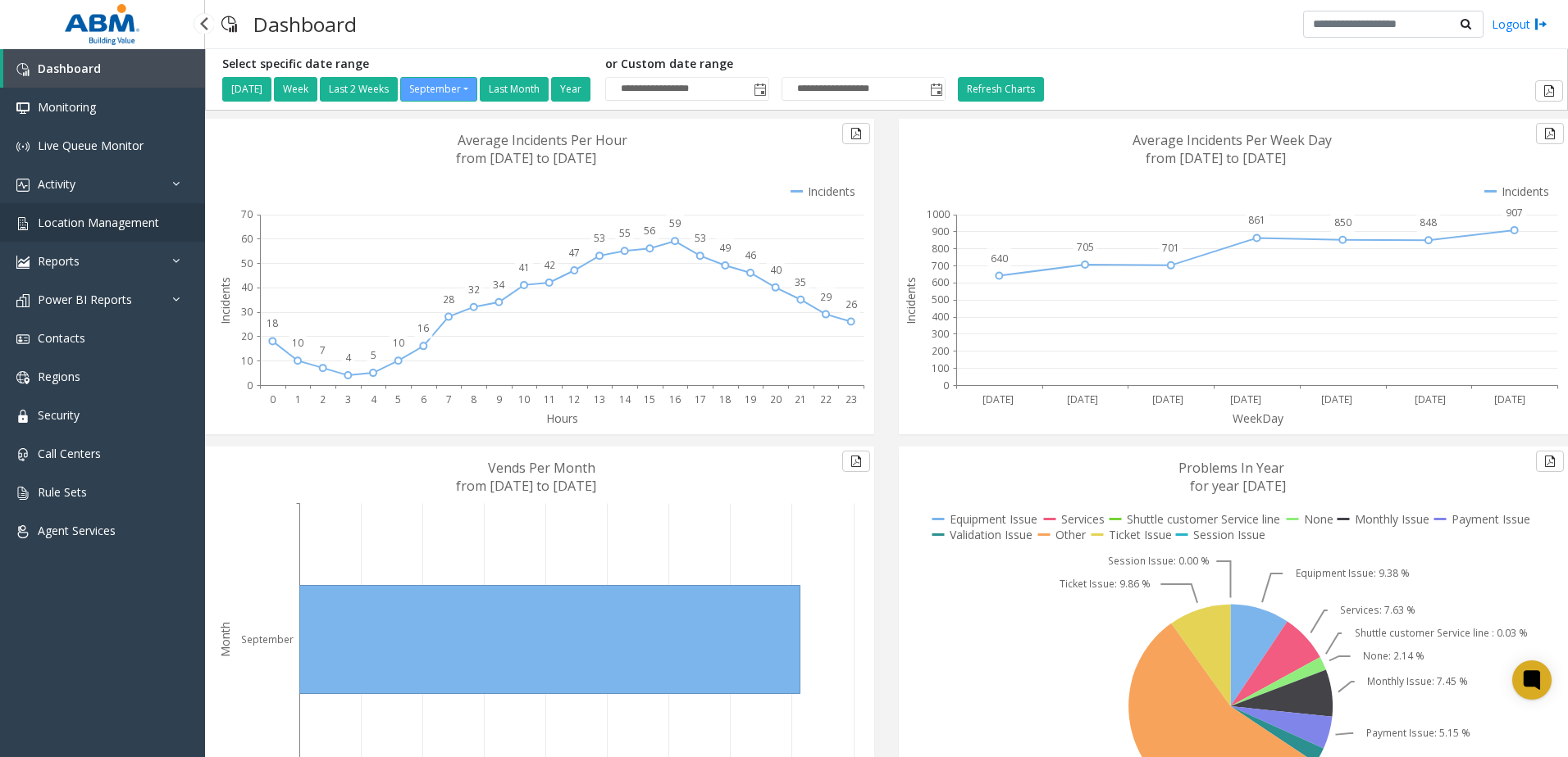
click at [81, 222] on span "Location Management" at bounding box center [99, 222] width 121 height 16
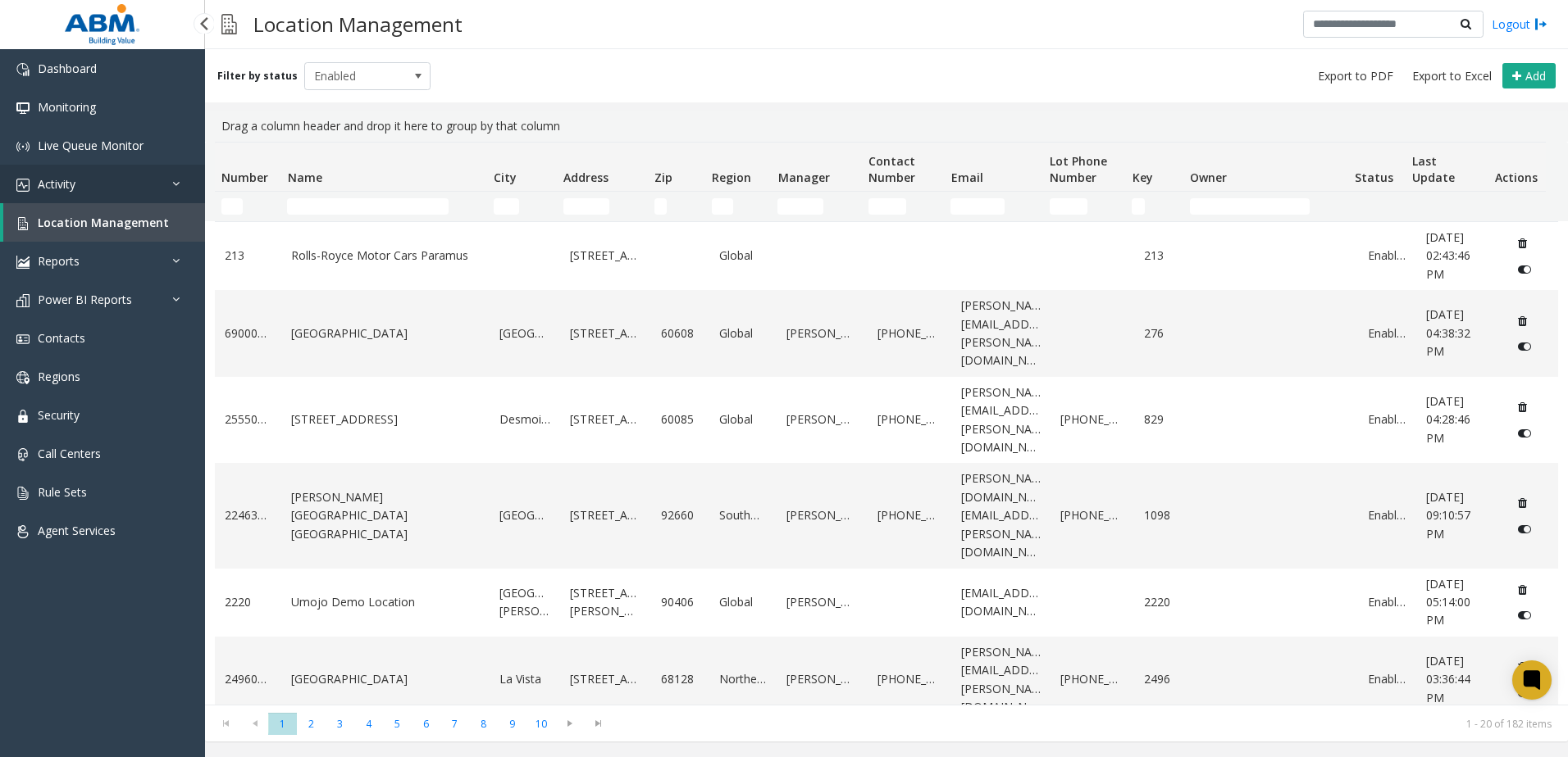
click at [64, 173] on link "Activity" at bounding box center [102, 183] width 205 height 38
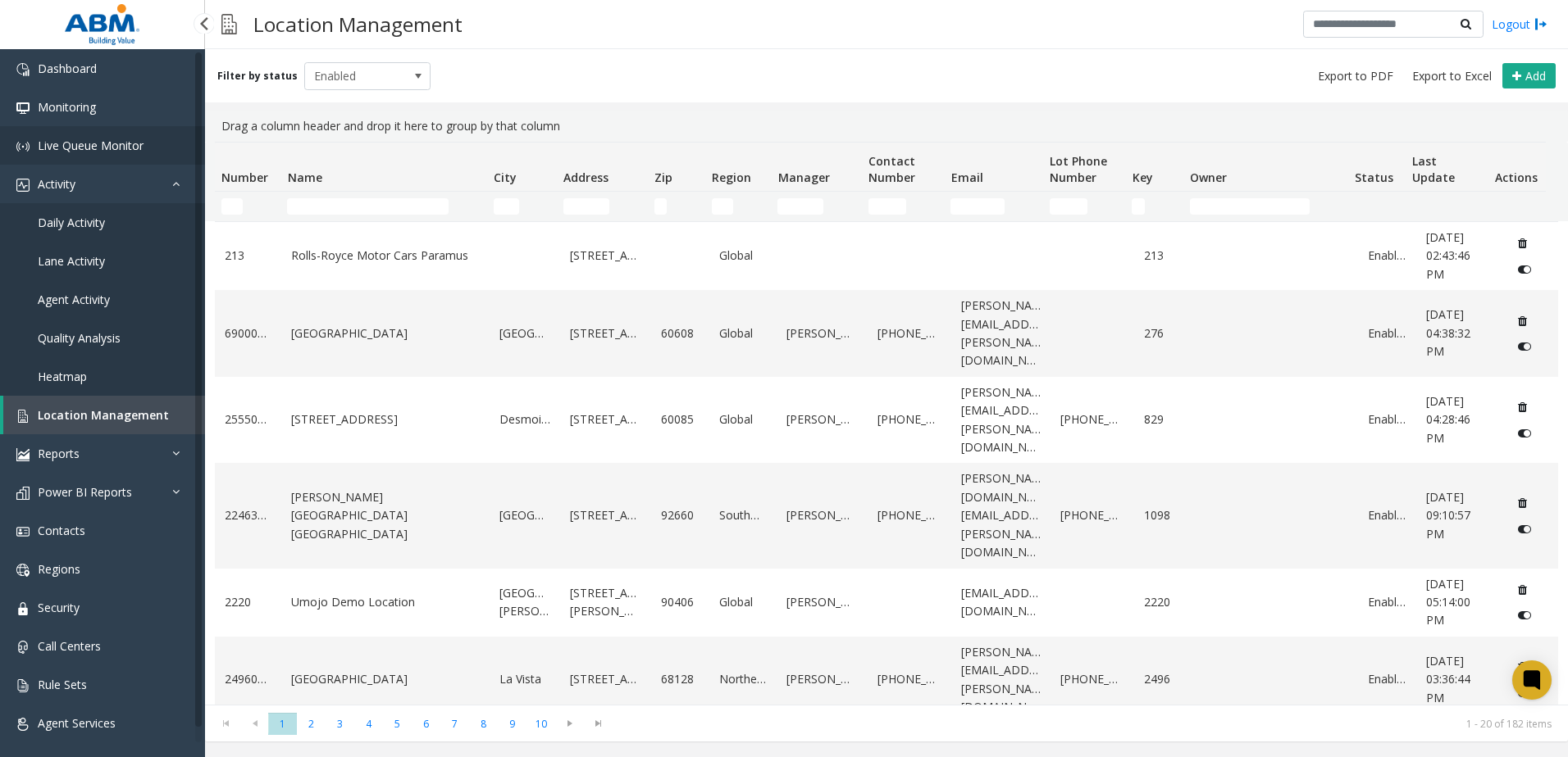
click at [90, 149] on span "Live Queue Monitor" at bounding box center [91, 145] width 106 height 16
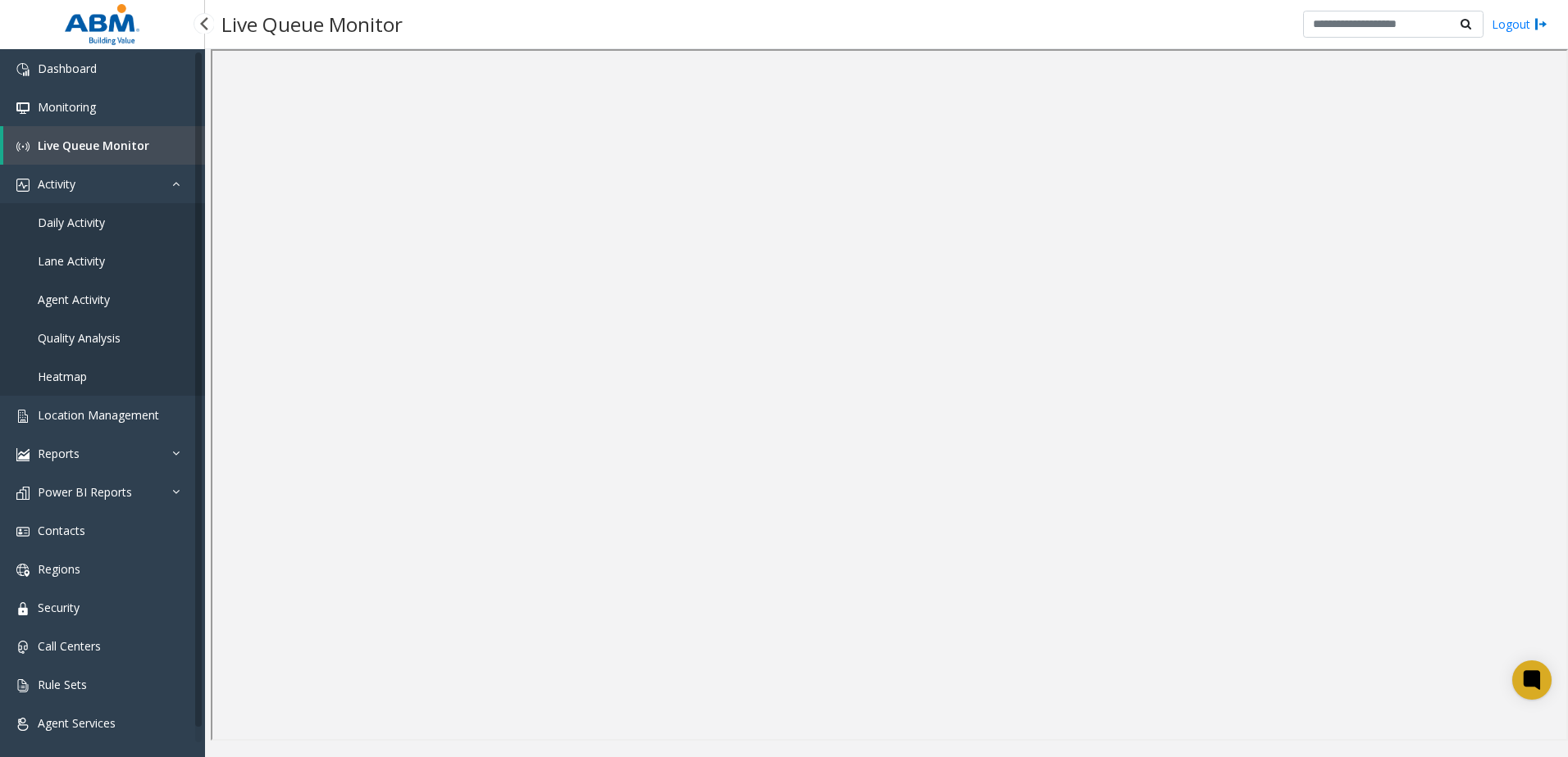
click at [54, 217] on span "Daily Activity" at bounding box center [72, 222] width 67 height 16
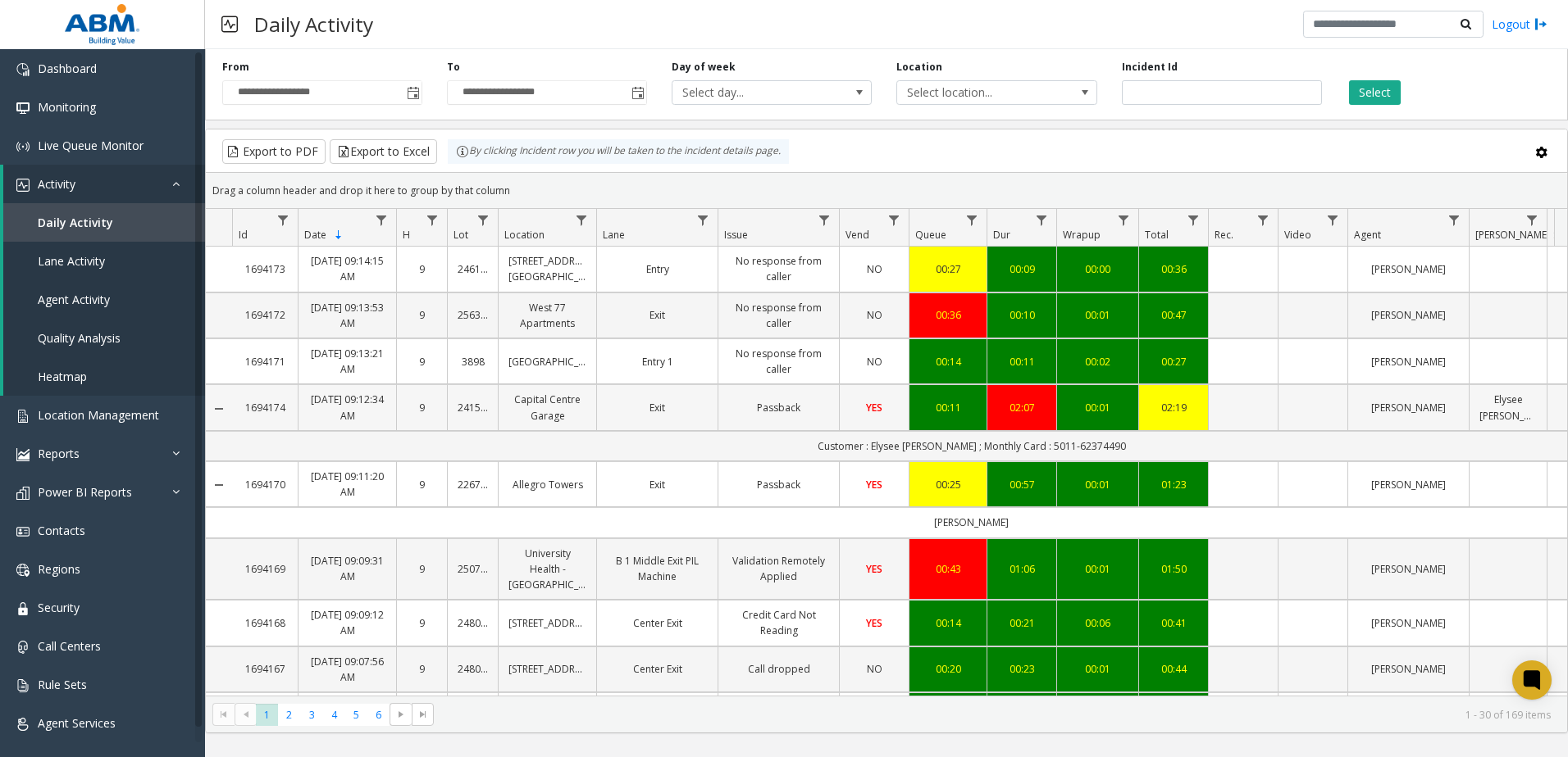
click at [546, 409] on link "Capital Centre Garage" at bounding box center [547, 406] width 78 height 31
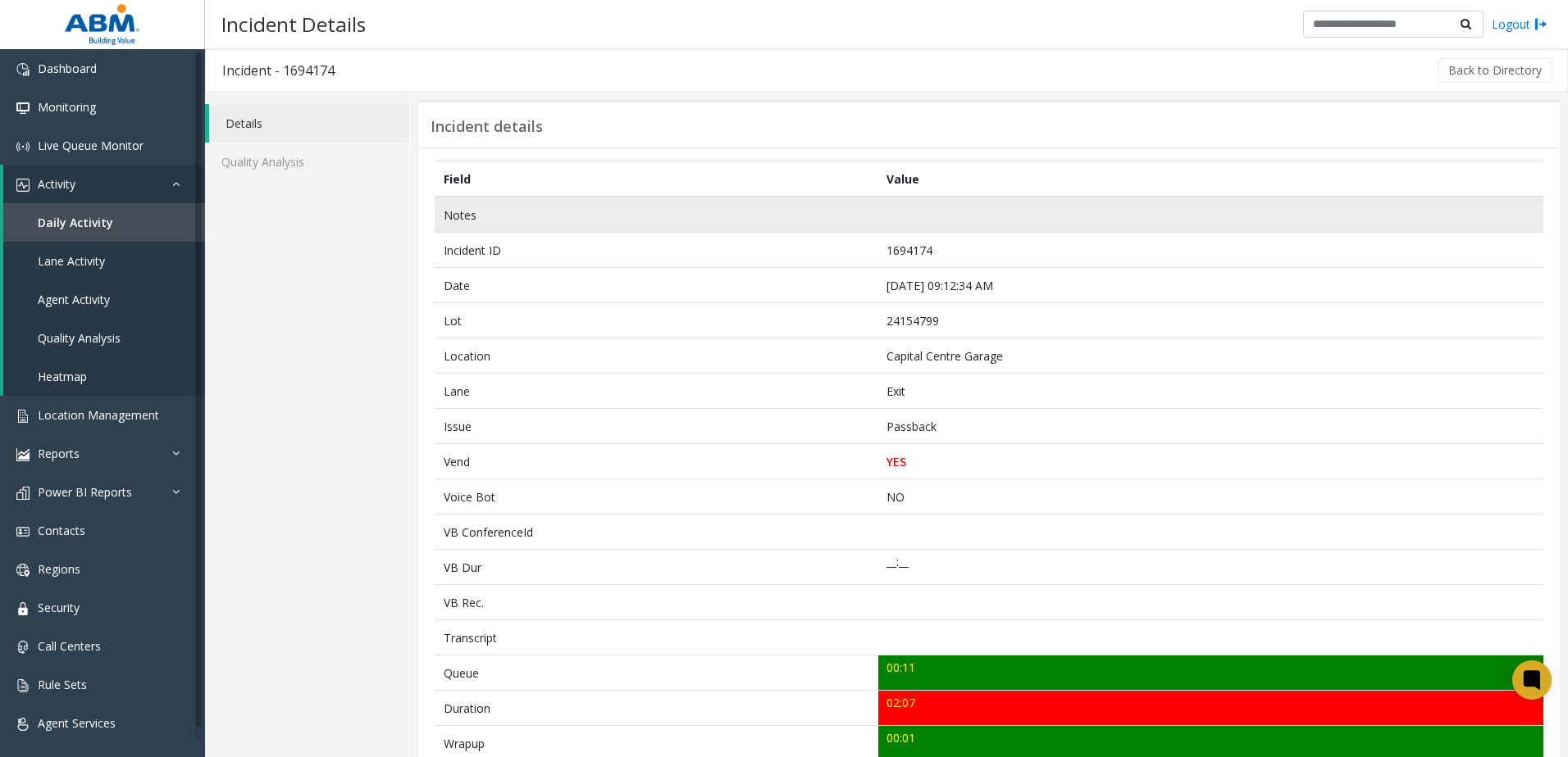
click at [824, 217] on td "Notes" at bounding box center [656, 215] width 444 height 36
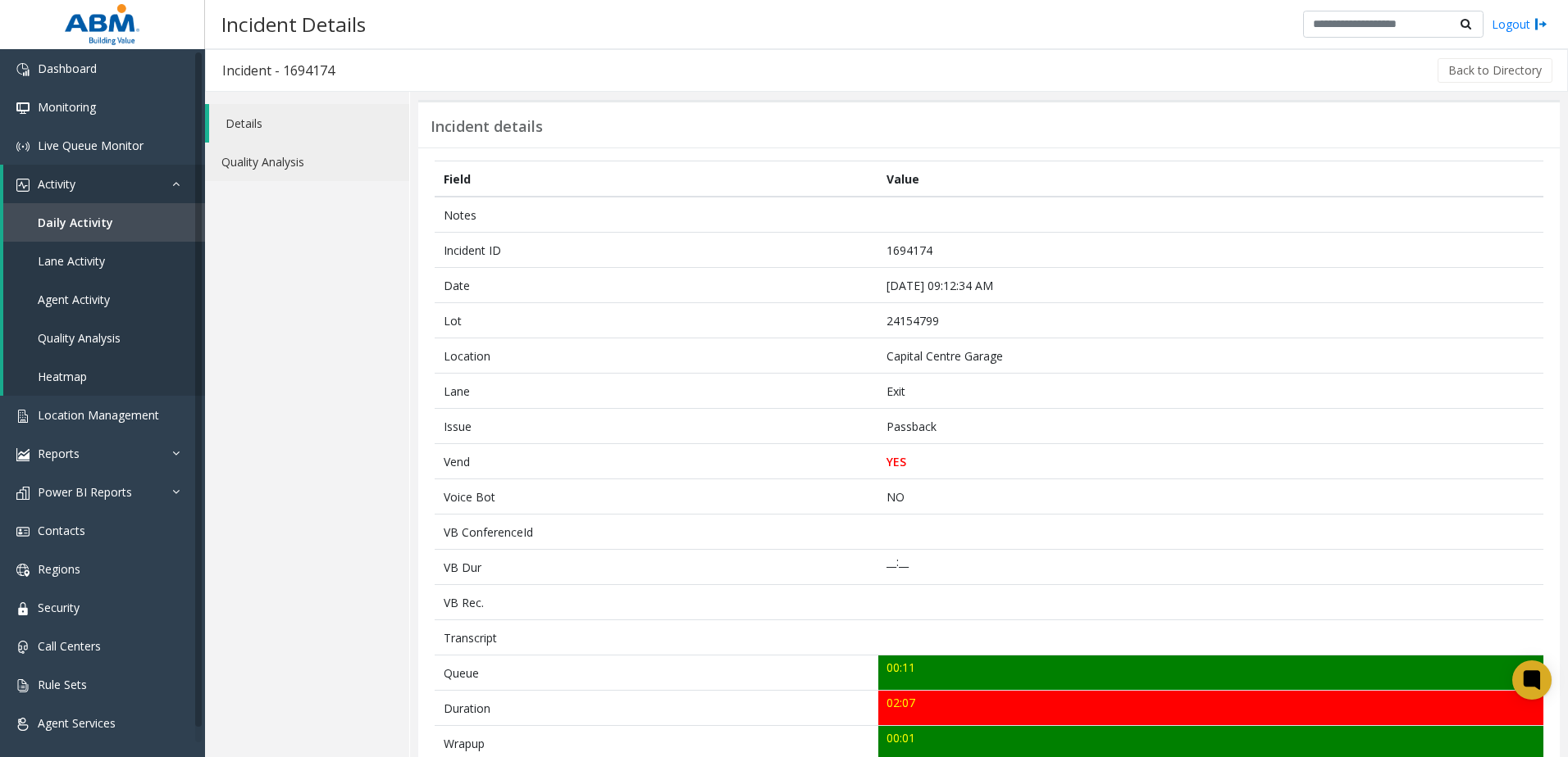
click at [233, 157] on link "Quality Analysis" at bounding box center [306, 161] width 204 height 38
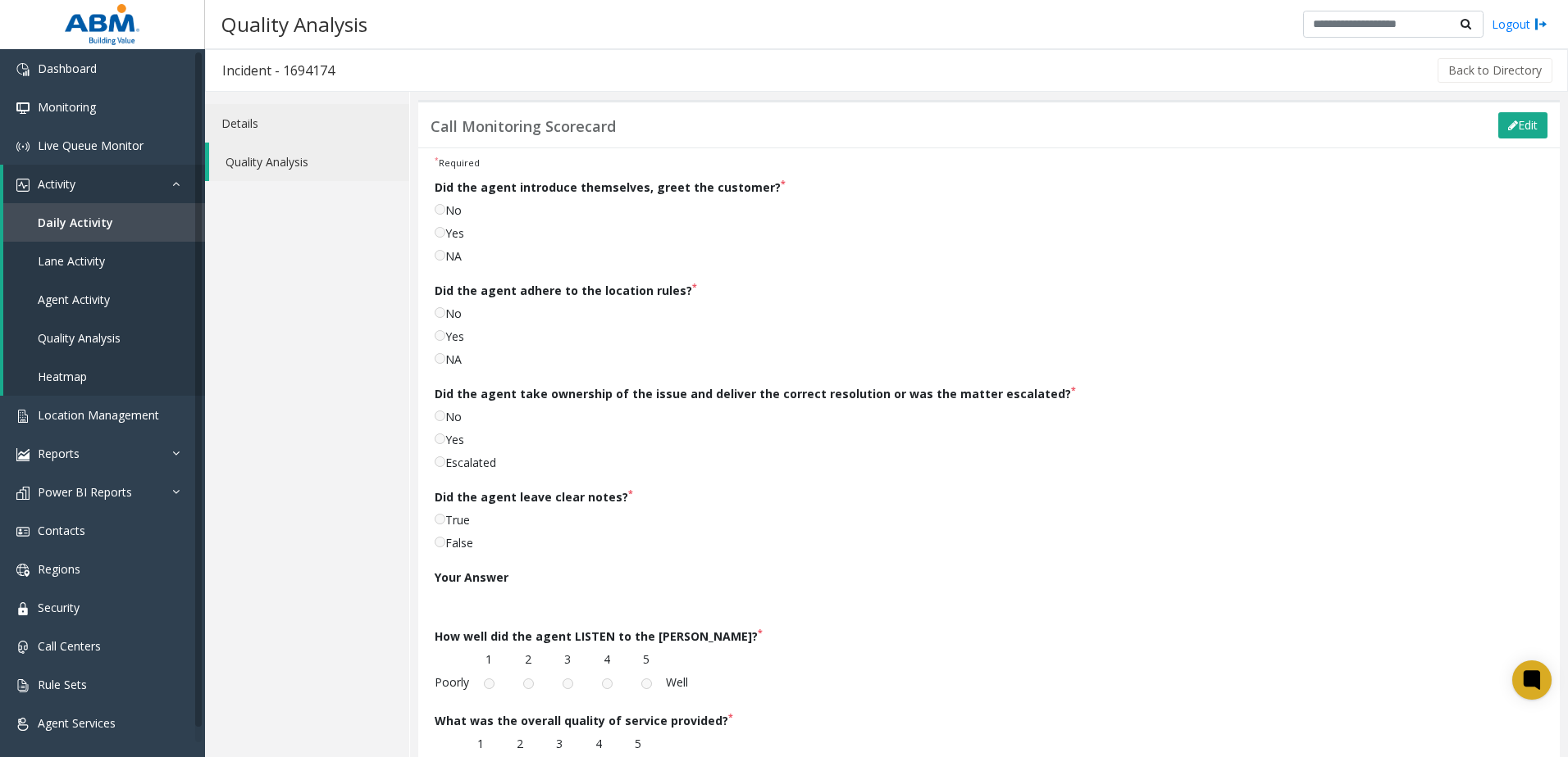
click at [272, 130] on link "Details" at bounding box center [306, 123] width 204 height 38
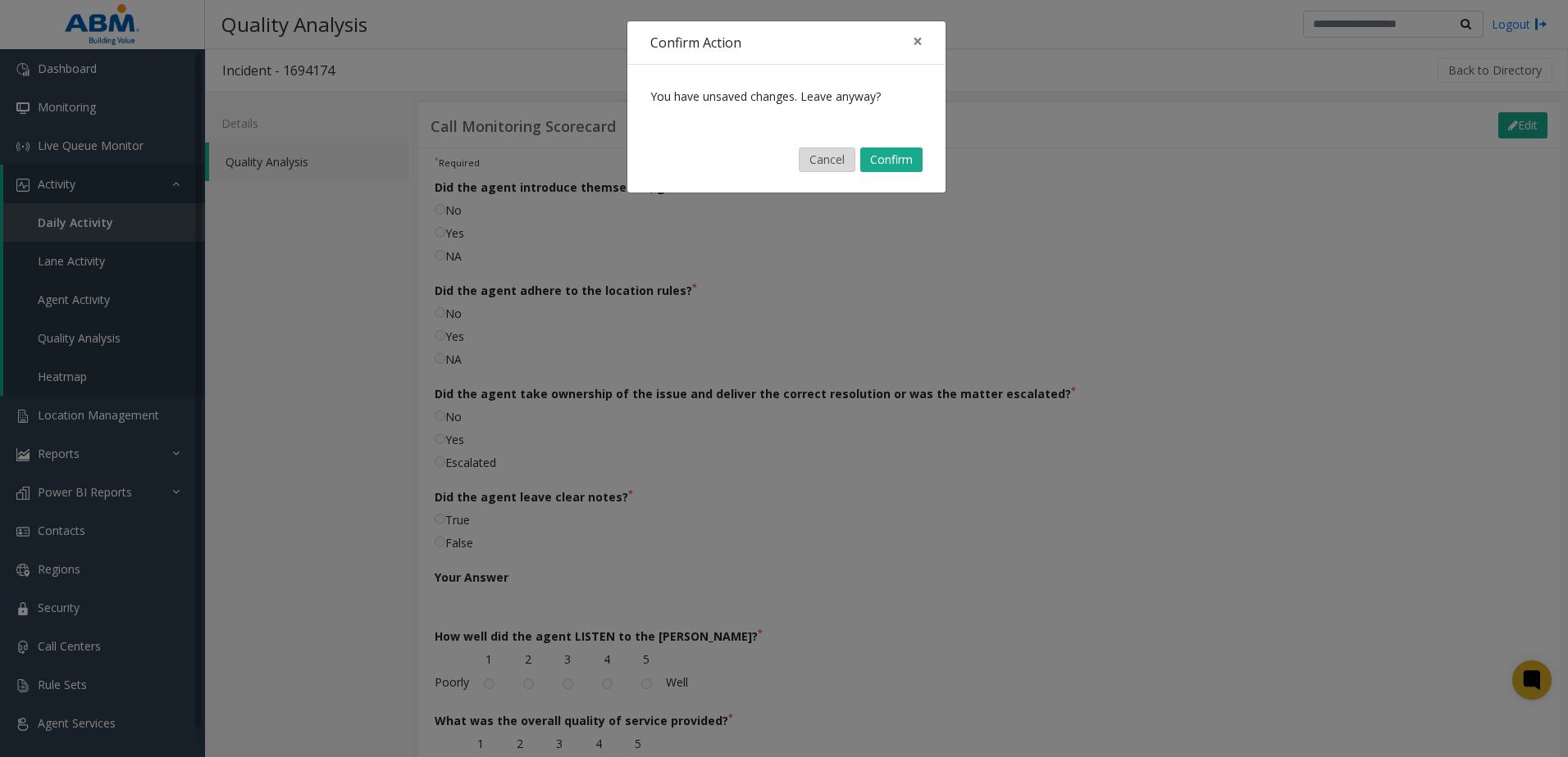
click at [820, 169] on button "Cancel" at bounding box center [826, 160] width 57 height 24
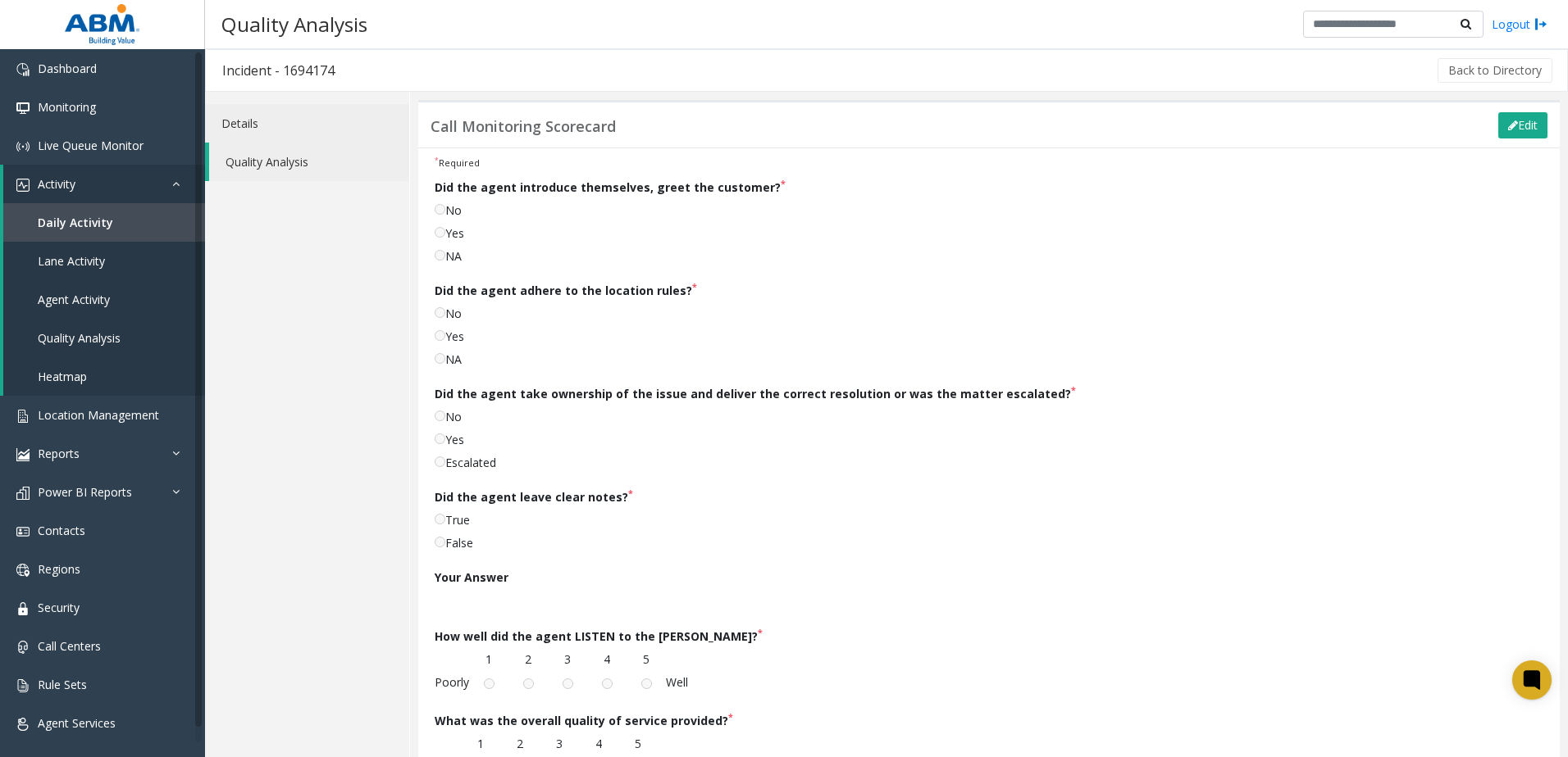
click at [259, 135] on link "Details" at bounding box center [306, 123] width 204 height 38
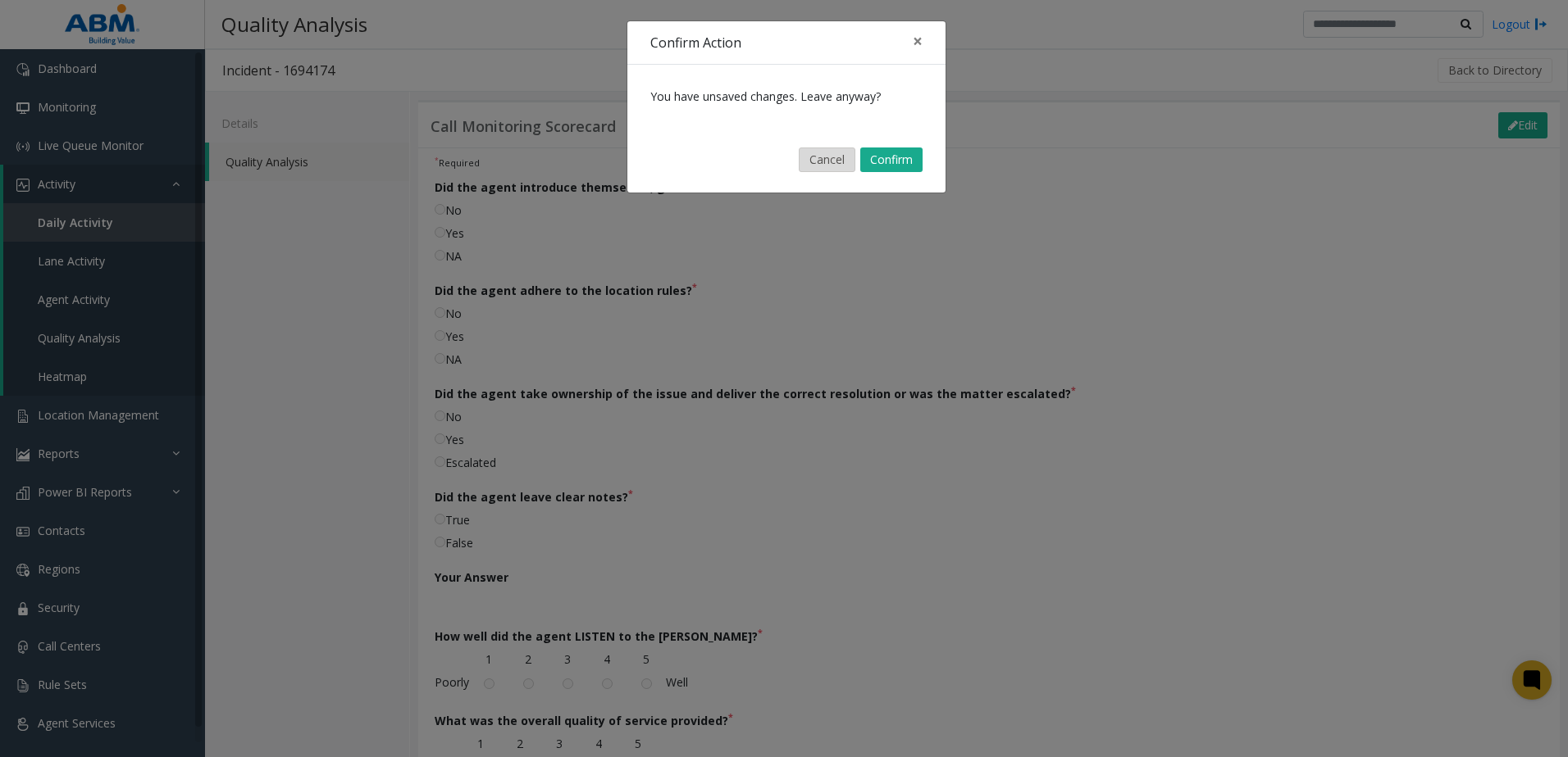
click at [836, 166] on button "Cancel" at bounding box center [826, 160] width 57 height 24
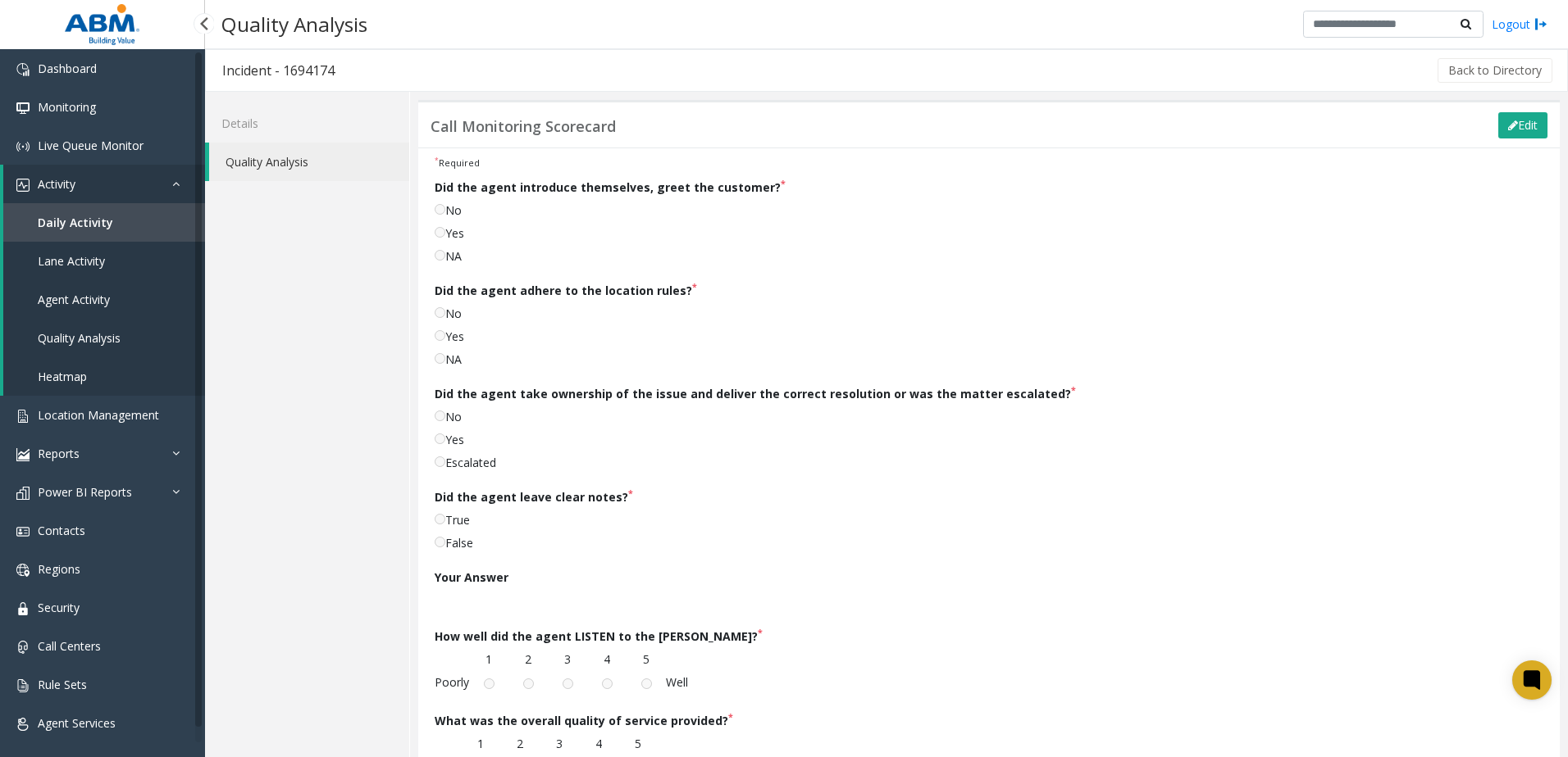
click at [87, 252] on link "Lane Activity" at bounding box center [104, 260] width 202 height 38
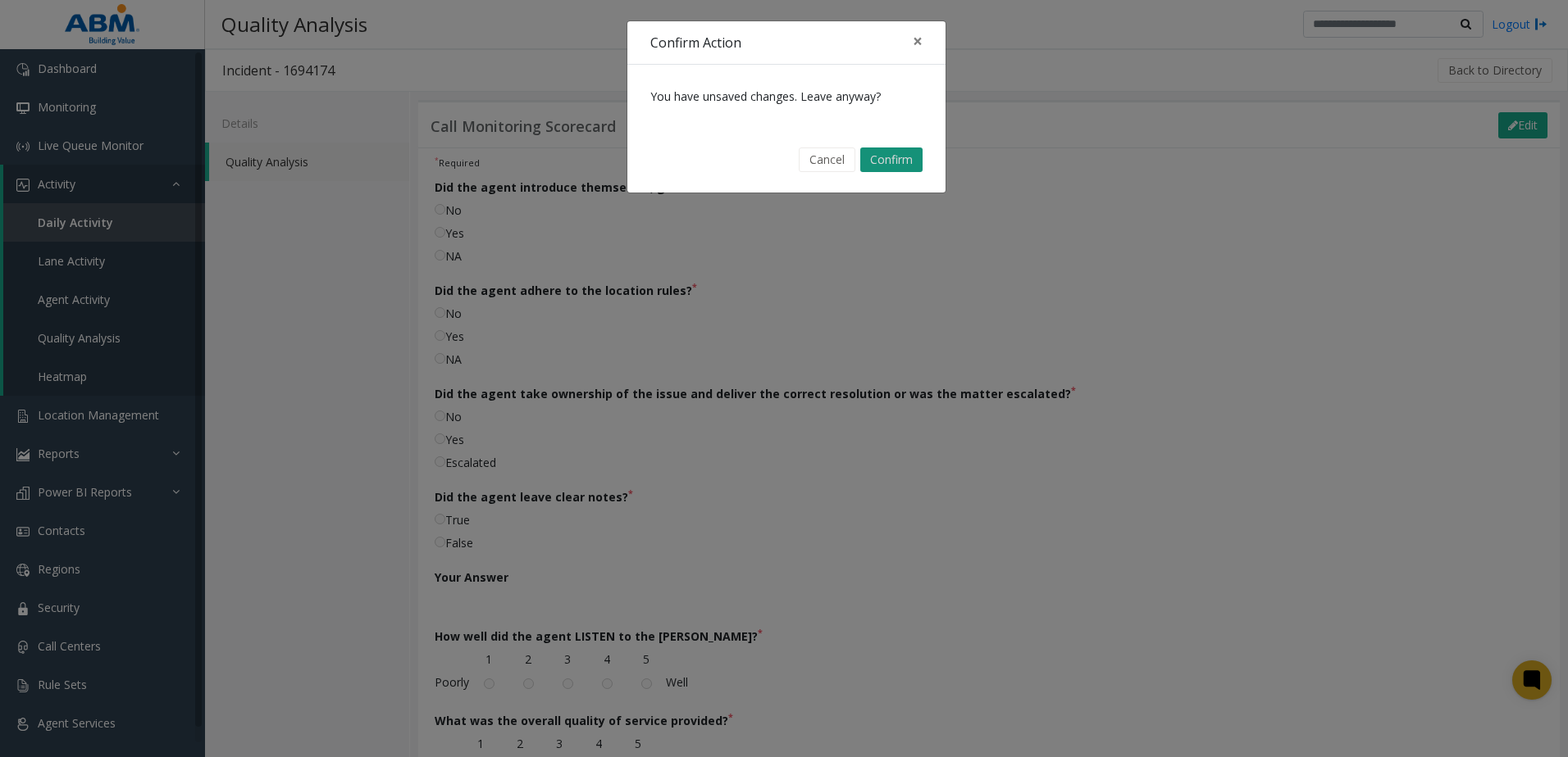
click at [882, 161] on button "Confirm" at bounding box center [891, 160] width 62 height 24
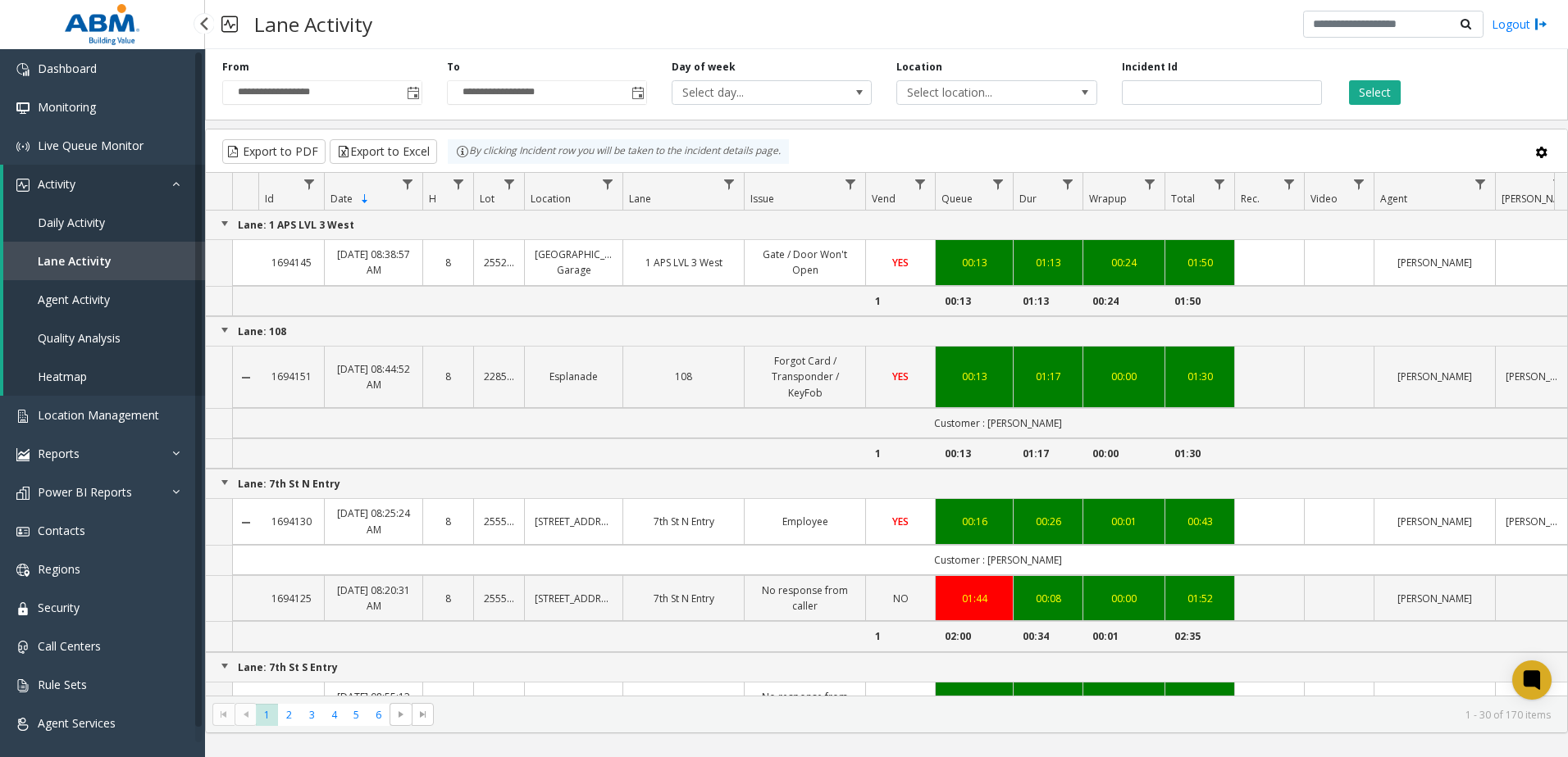
click at [78, 219] on span "Daily Activity" at bounding box center [72, 222] width 67 height 16
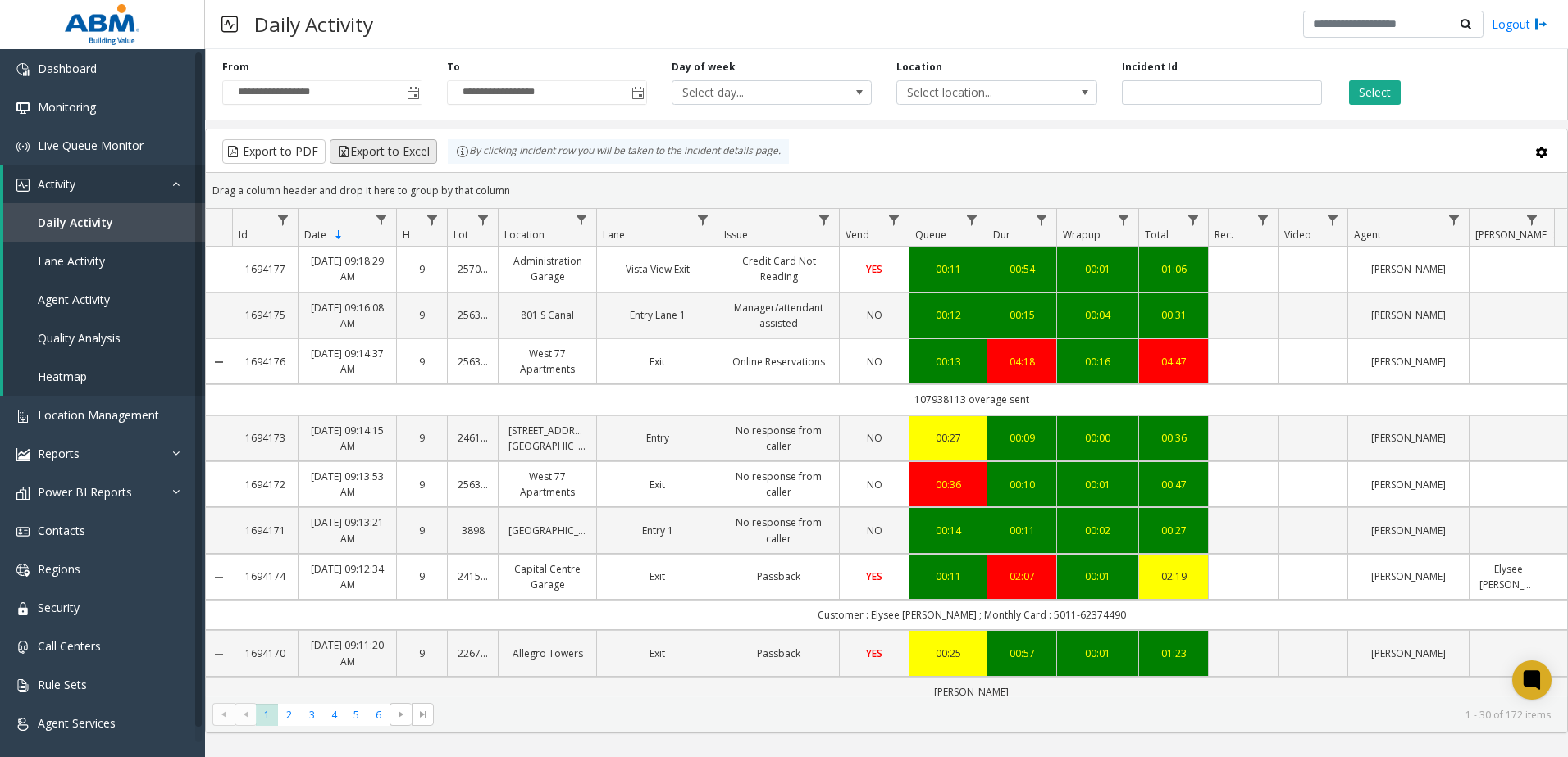
scroll to position [382, 0]
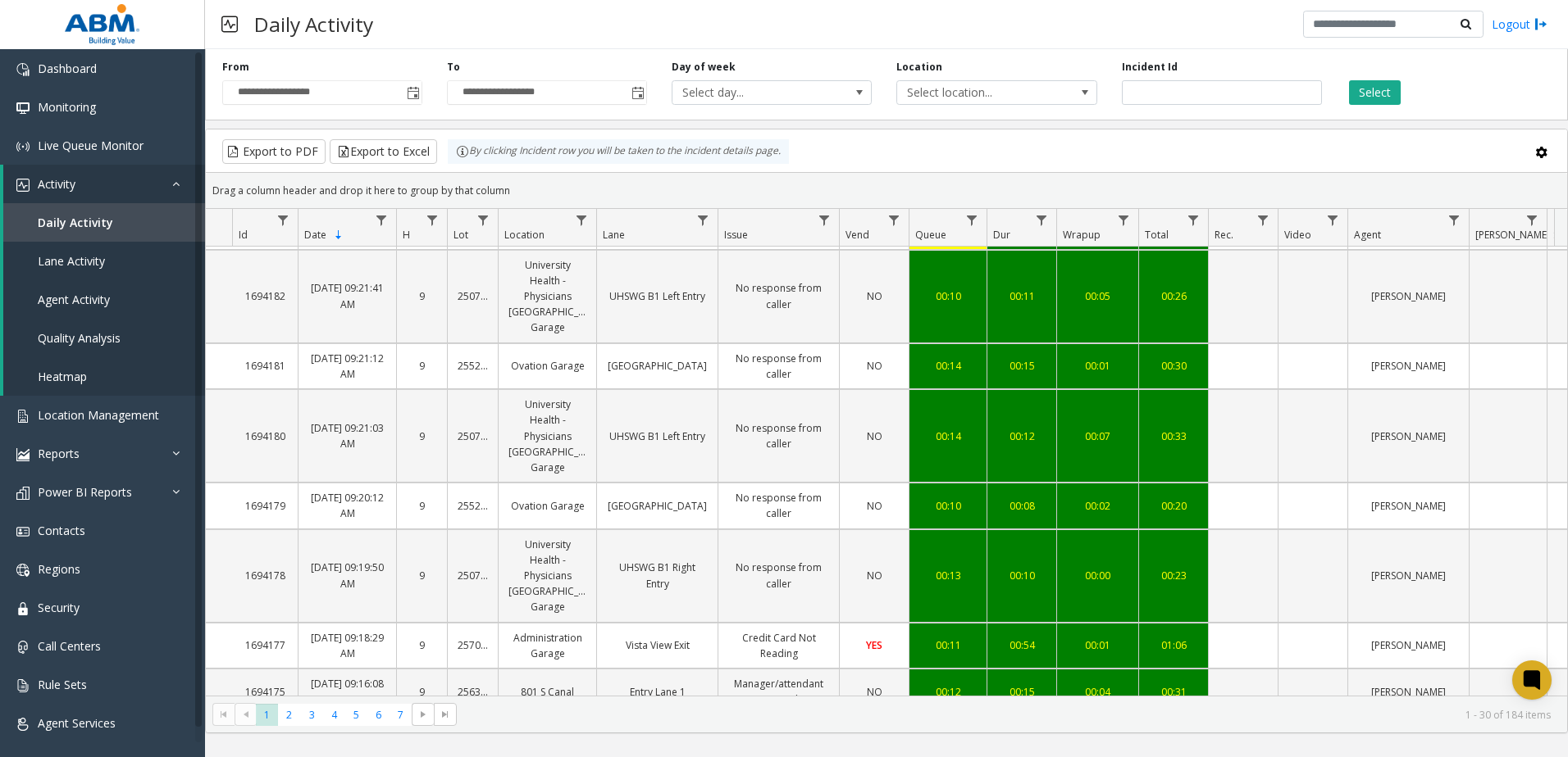
click at [1055, 30] on div "Daily Activity Logout" at bounding box center [886, 24] width 1363 height 49
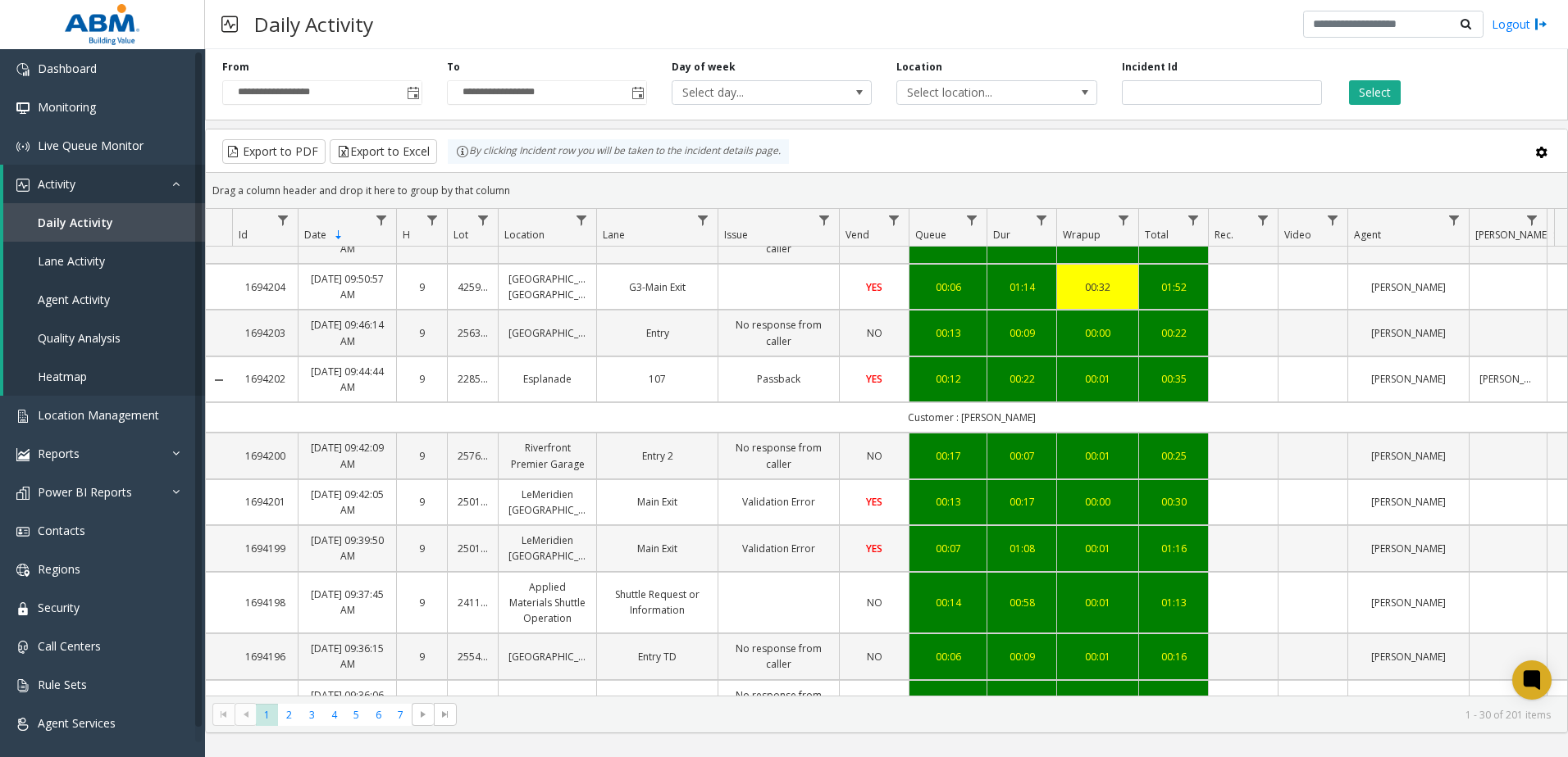
scroll to position [0, 0]
